Goal: Transaction & Acquisition: Download file/media

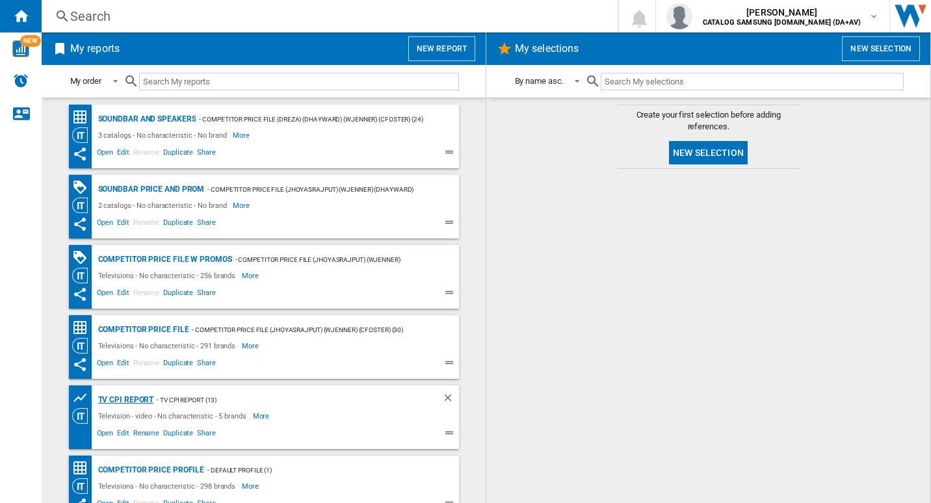
click at [140, 398] on div "TV CPI Report" at bounding box center [124, 400] width 59 height 16
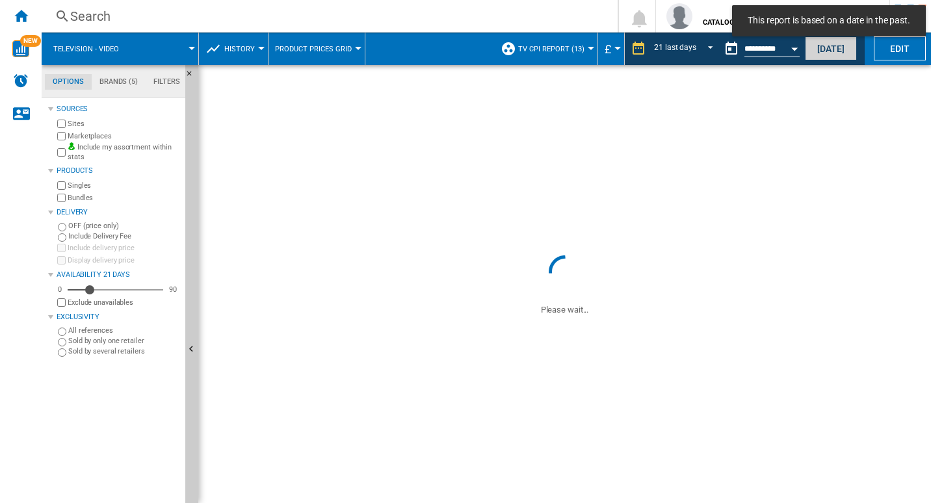
click at [823, 53] on button "Today" at bounding box center [831, 48] width 52 height 24
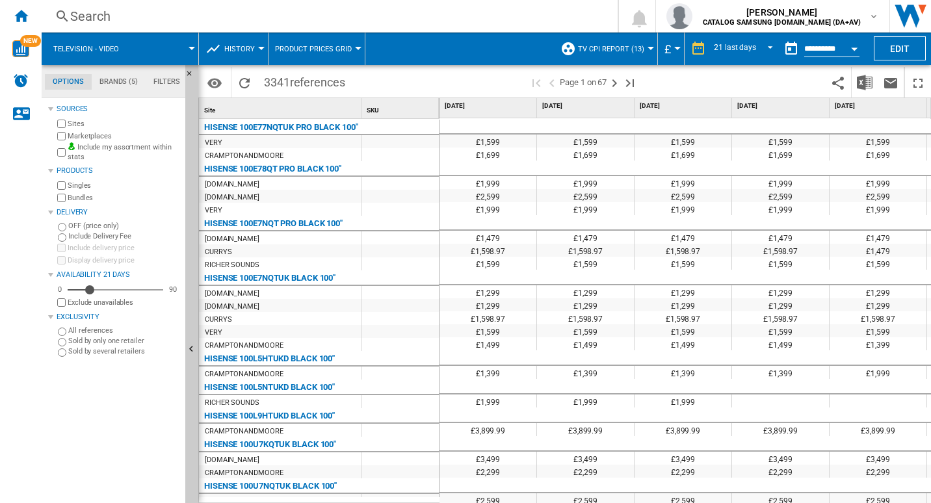
click at [466, 27] on div "Search Search 0 [PERSON_NAME] CATALOG SAMSUNG [DOMAIN_NAME] (DA+AV) CATALOG SAM…" at bounding box center [487, 16] width 890 height 33
click at [862, 90] on img "Download in Excel" at bounding box center [865, 83] width 16 height 16
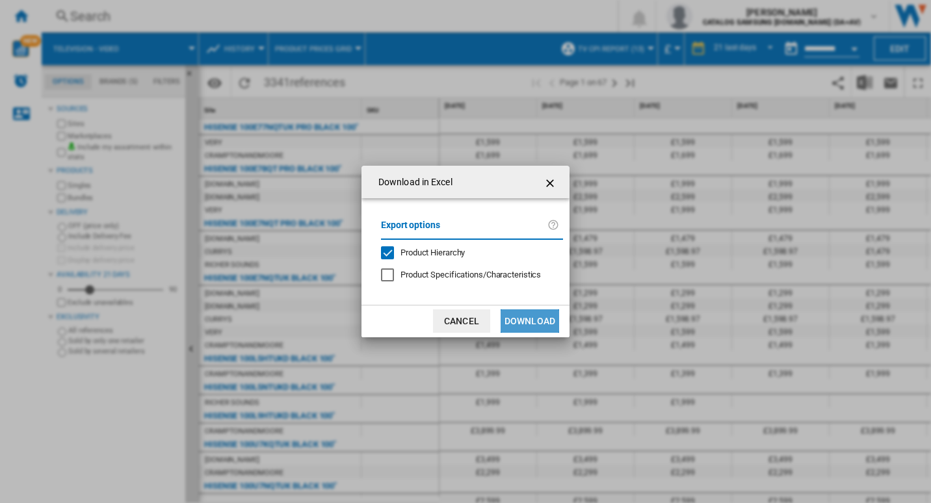
click at [531, 326] on button "Download" at bounding box center [530, 321] width 59 height 23
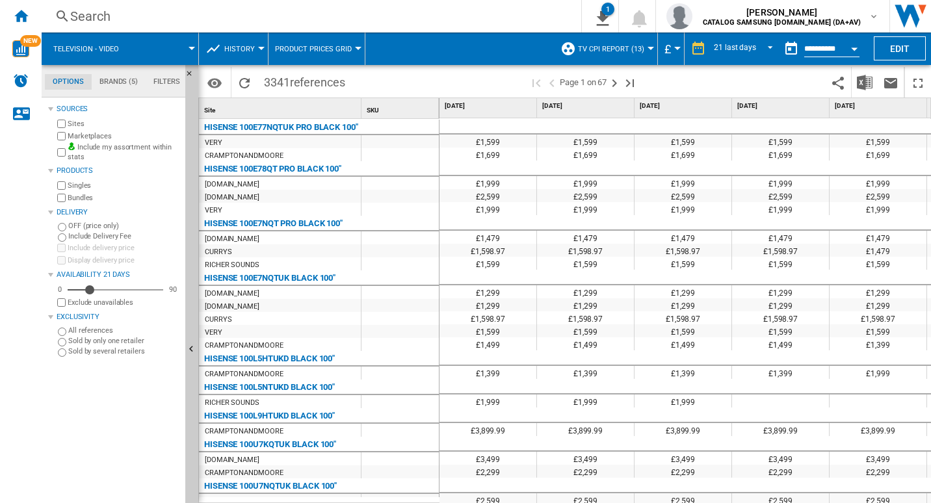
click at [503, 15] on div "Search" at bounding box center [308, 16] width 477 height 18
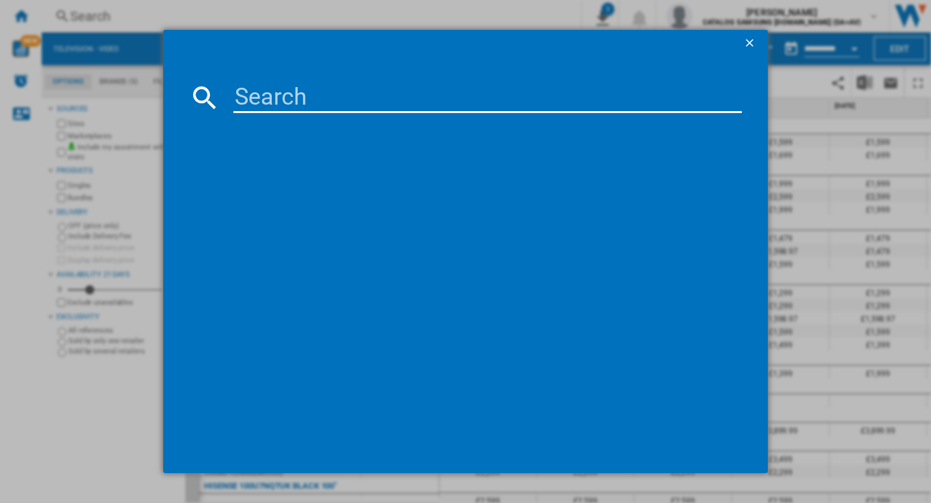
click at [756, 42] on ng-md-icon "getI18NText('BUTTONS.CLOSE_DIALOG')" at bounding box center [751, 44] width 16 height 16
